Goal: Task Accomplishment & Management: Manage account settings

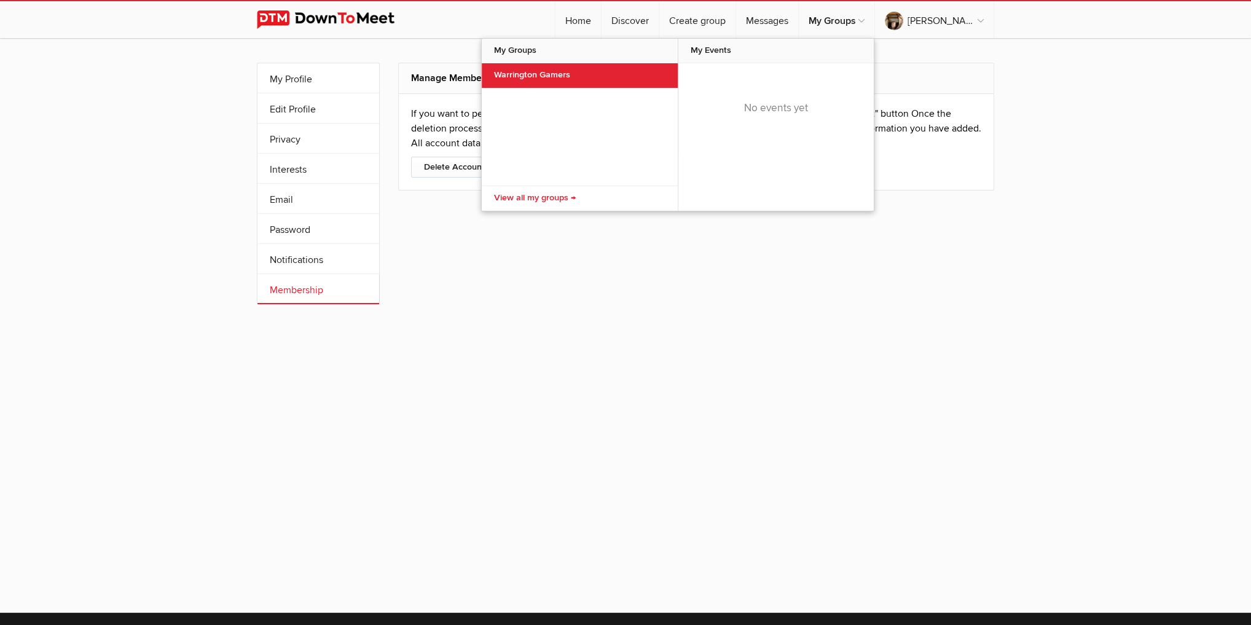
click at [598, 74] on link "Warrington Gamers" at bounding box center [580, 75] width 196 height 25
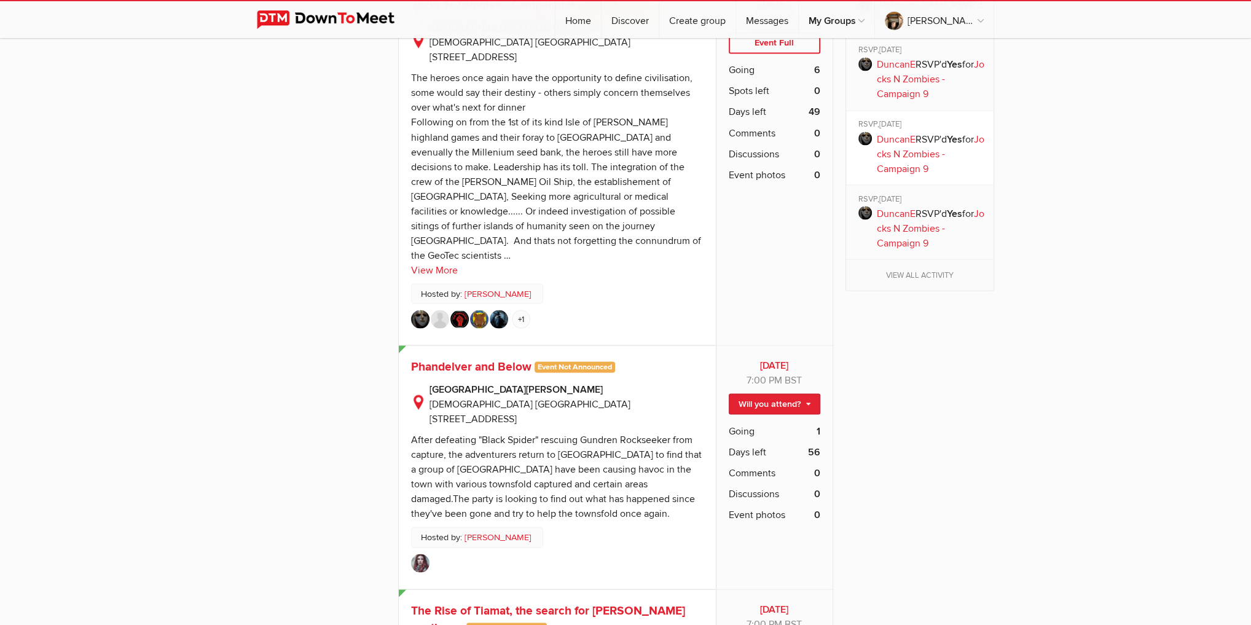
scroll to position [2261, 0]
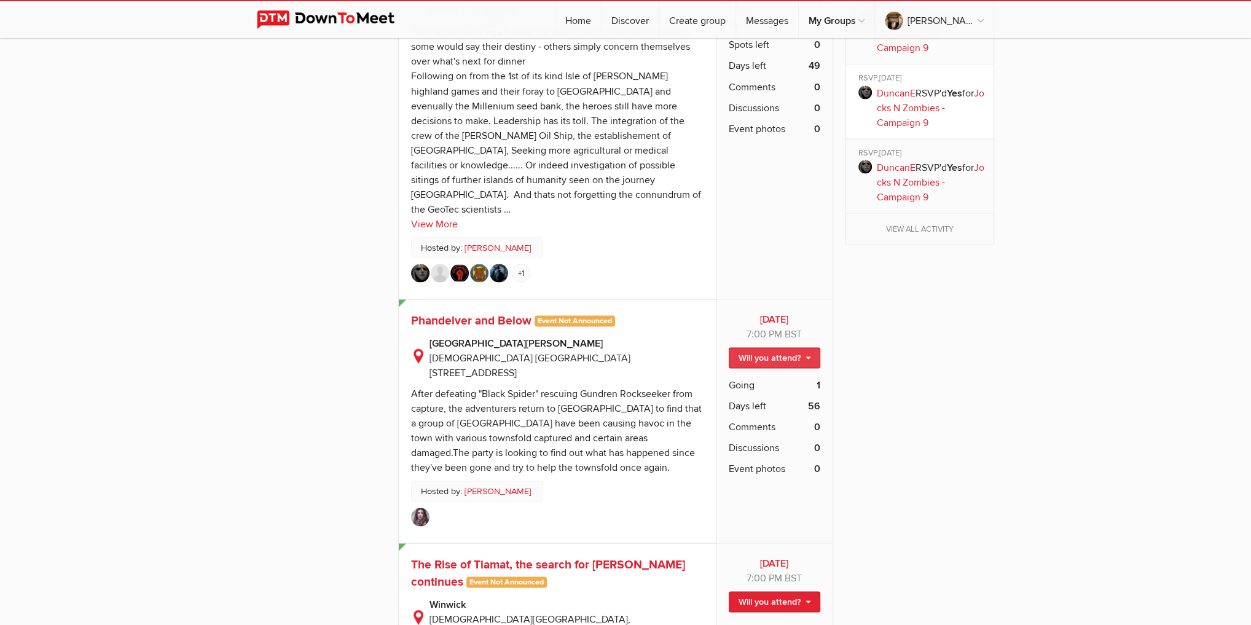
click at [809, 347] on link "Will you attend?" at bounding box center [775, 357] width 92 height 21
click at [785, 375] on link "I'm going" at bounding box center [764, 384] width 111 height 18
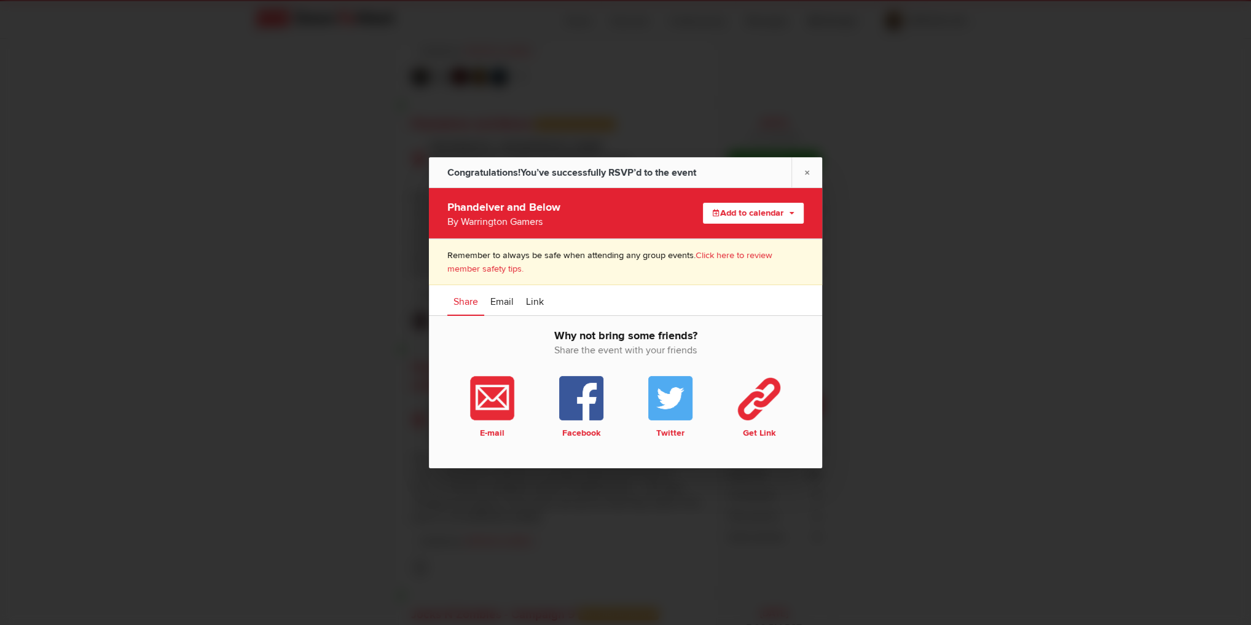
scroll to position [2458, 0]
click at [804, 176] on link "×" at bounding box center [806, 172] width 31 height 30
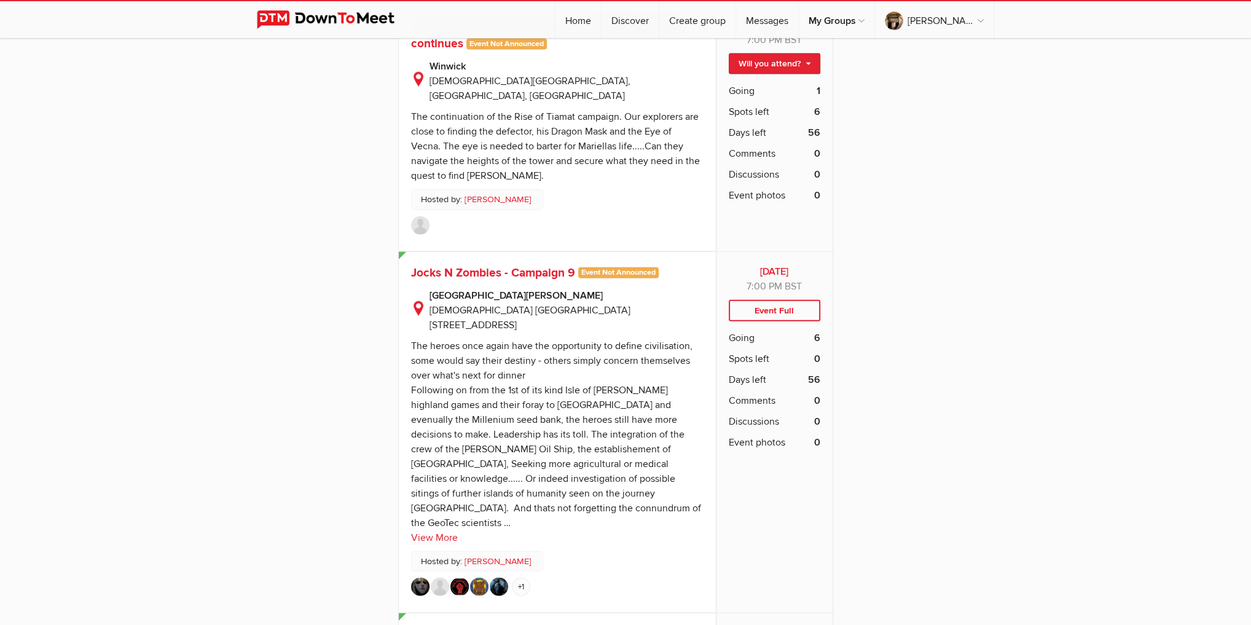
scroll to position [2949, 0]
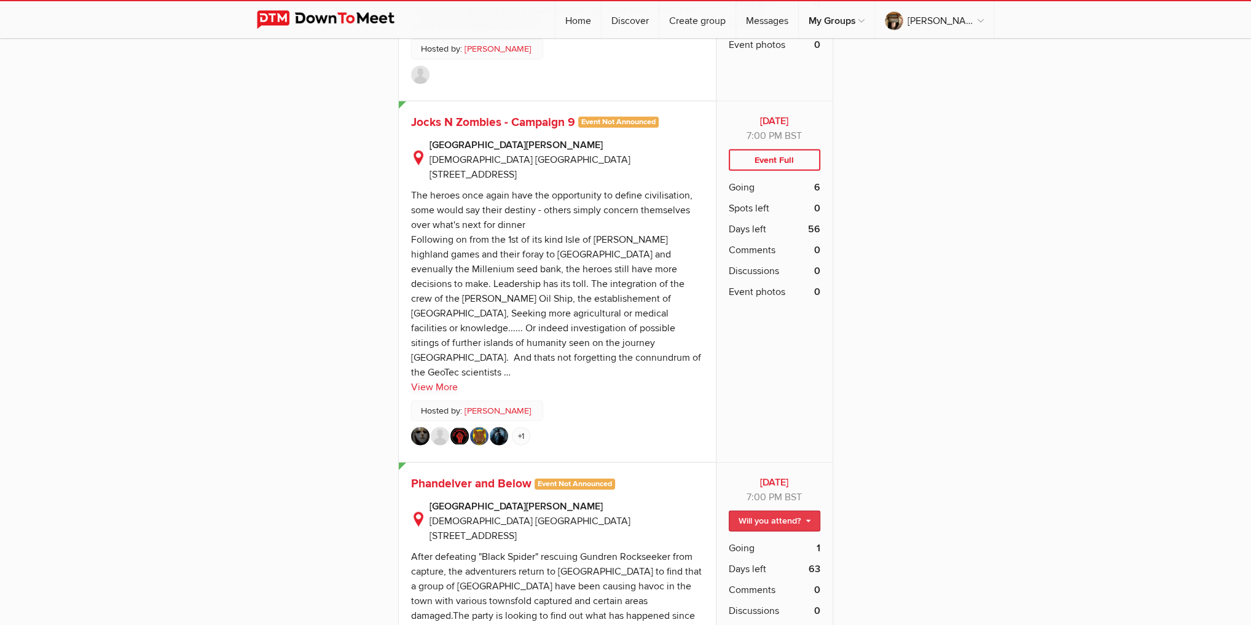
click at [806, 511] on link "Will you attend?" at bounding box center [775, 521] width 92 height 21
click at [758, 538] on link "I'm going" at bounding box center [764, 547] width 111 height 18
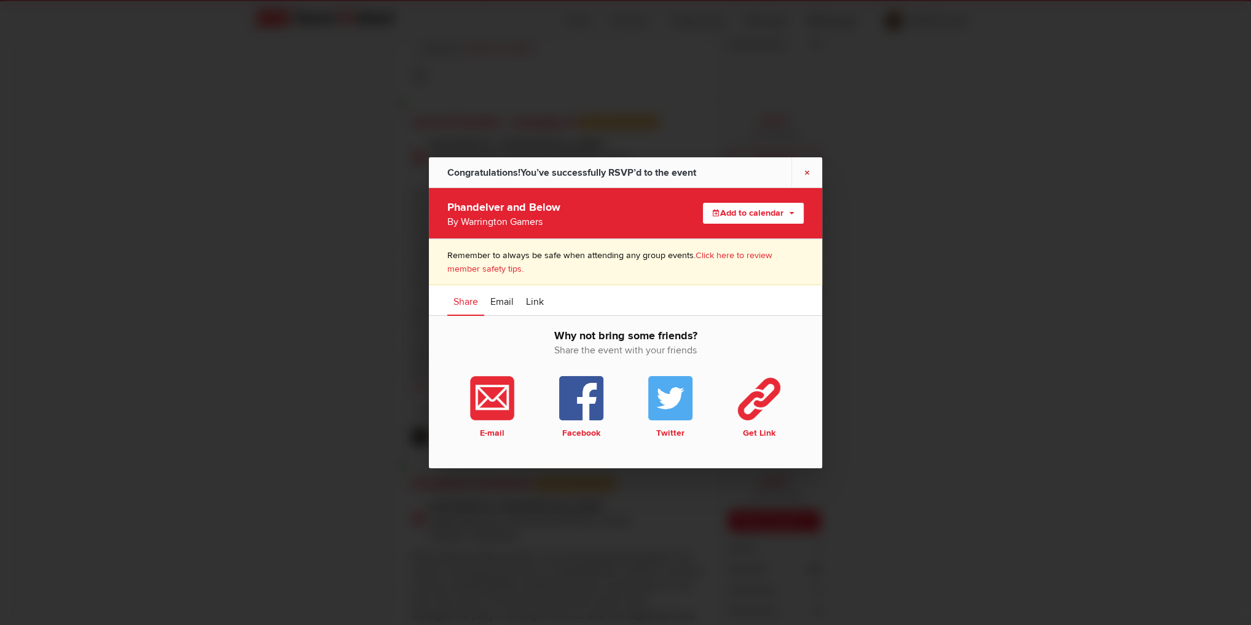
click at [809, 175] on link "×" at bounding box center [806, 172] width 31 height 30
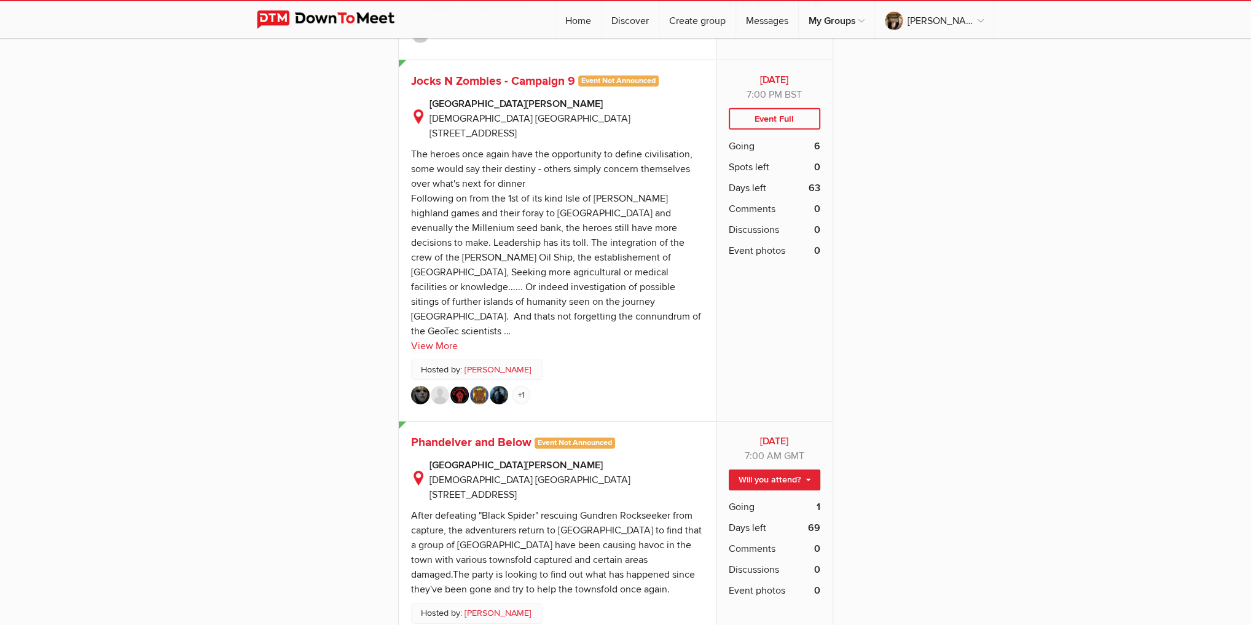
scroll to position [3883, 0]
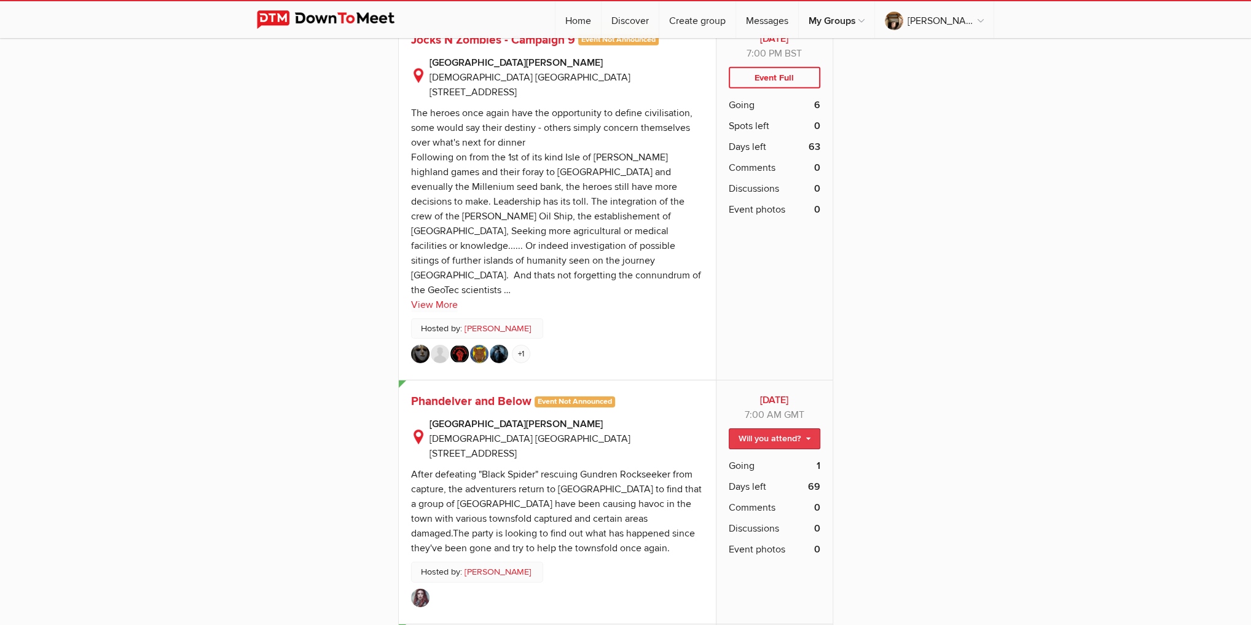
click at [805, 428] on link "Will you attend?" at bounding box center [775, 438] width 92 height 21
click at [777, 456] on link "I'm going" at bounding box center [764, 465] width 111 height 18
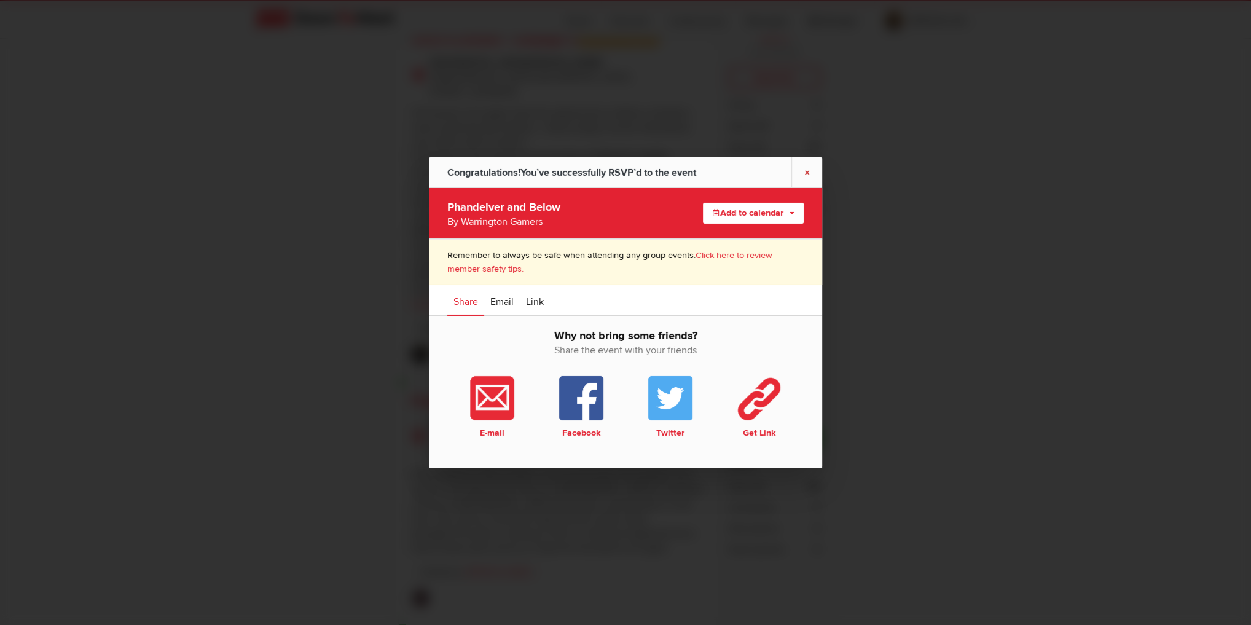
click at [804, 174] on link "×" at bounding box center [806, 172] width 31 height 30
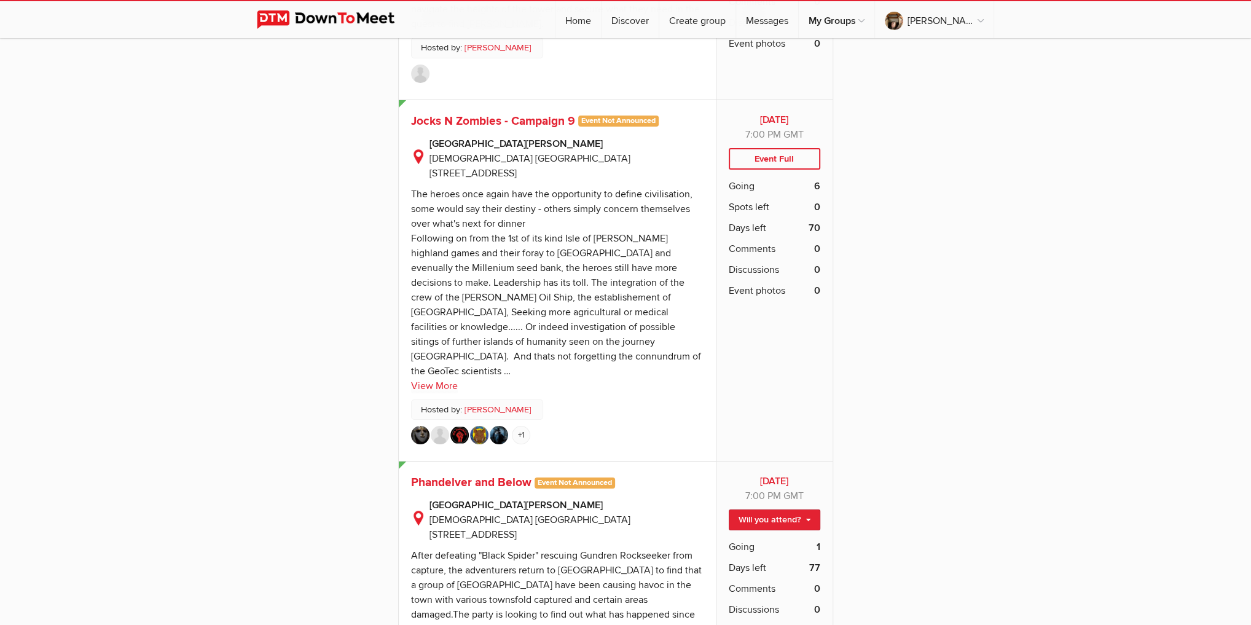
scroll to position [4719, 0]
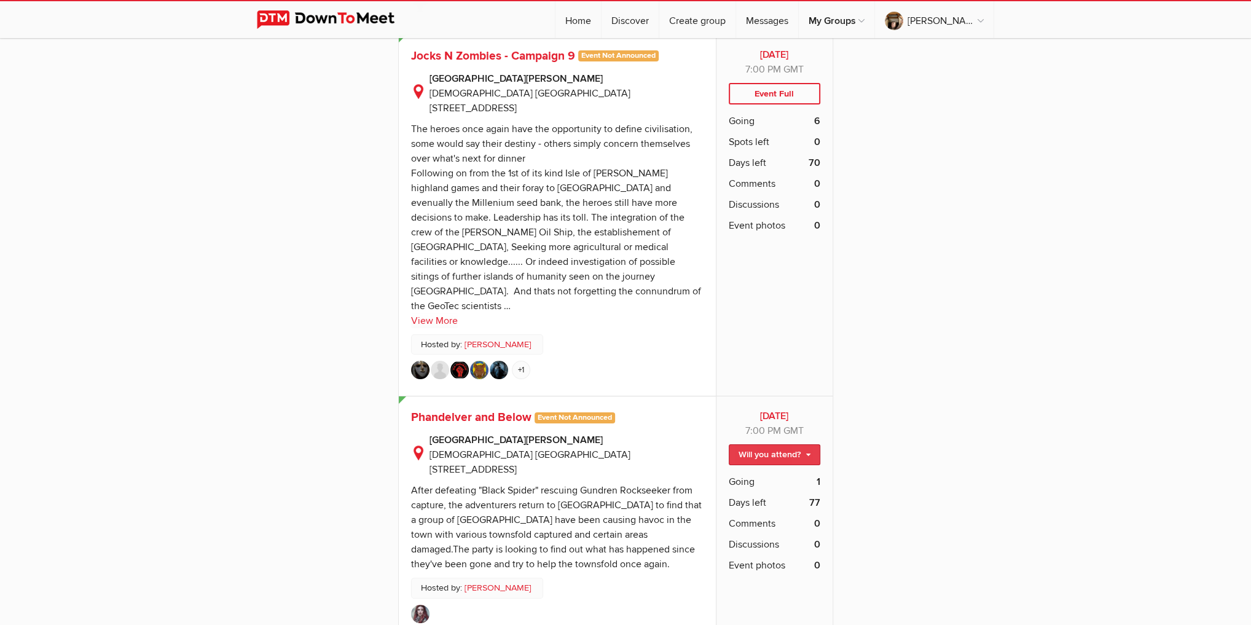
click at [813, 444] on link "Will you attend?" at bounding box center [775, 454] width 92 height 21
click at [785, 472] on link "I'm going" at bounding box center [764, 481] width 111 height 18
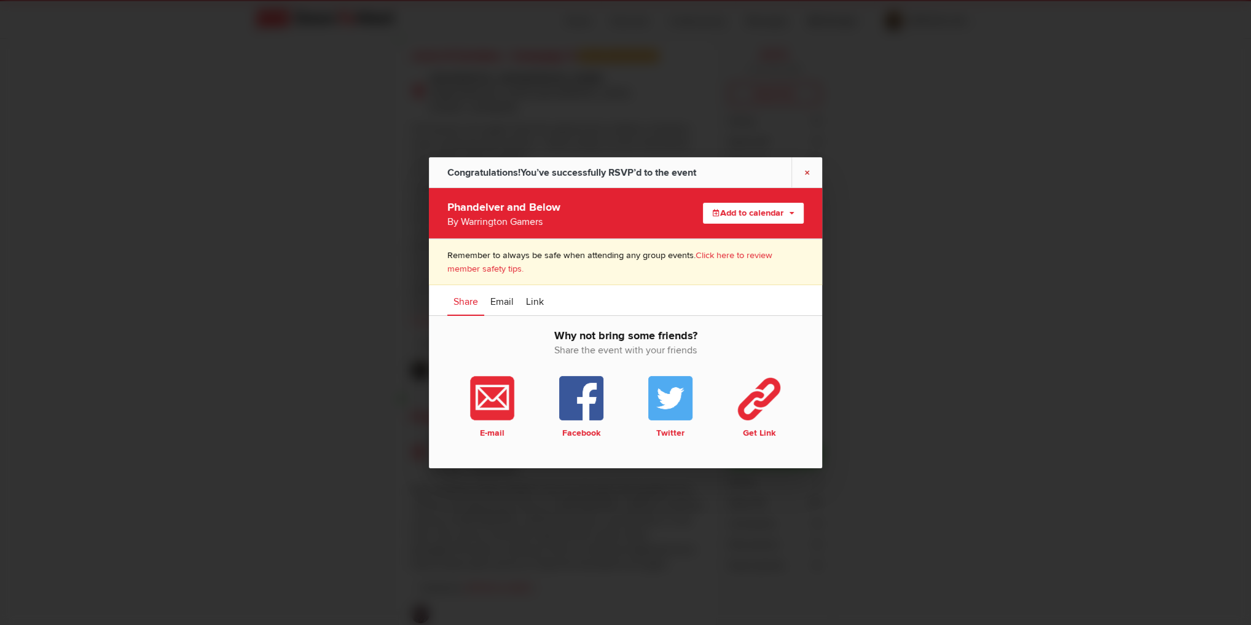
click at [805, 174] on link "×" at bounding box center [806, 172] width 31 height 30
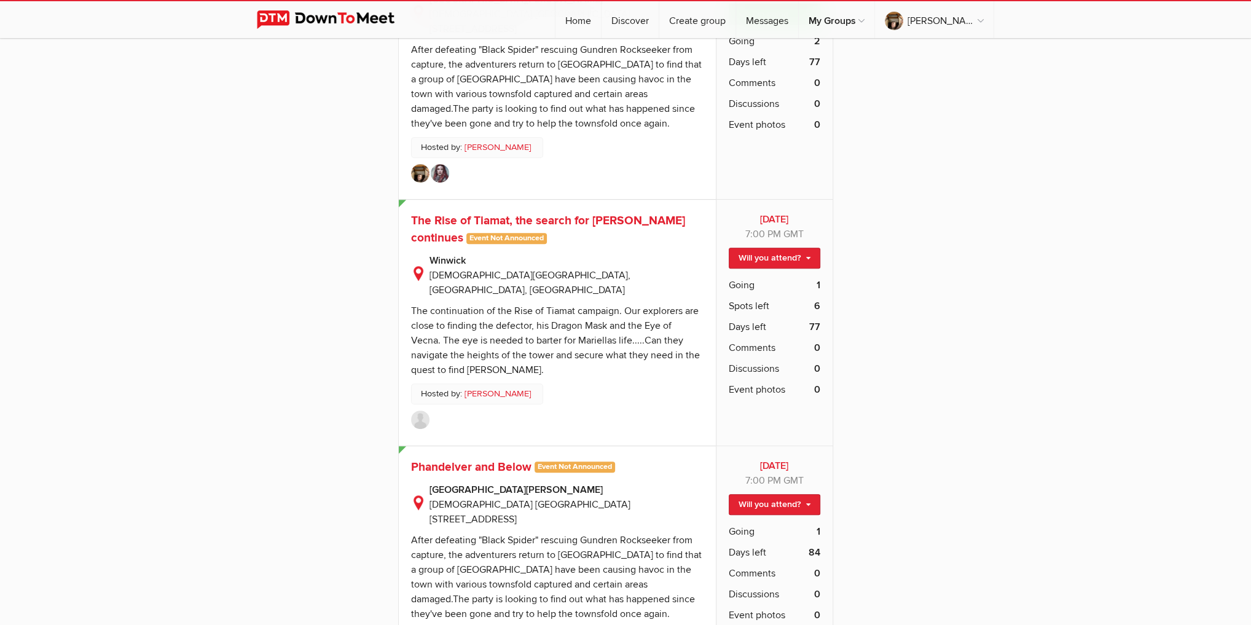
scroll to position [5161, 0]
